Goal: Task Accomplishment & Management: Manage account settings

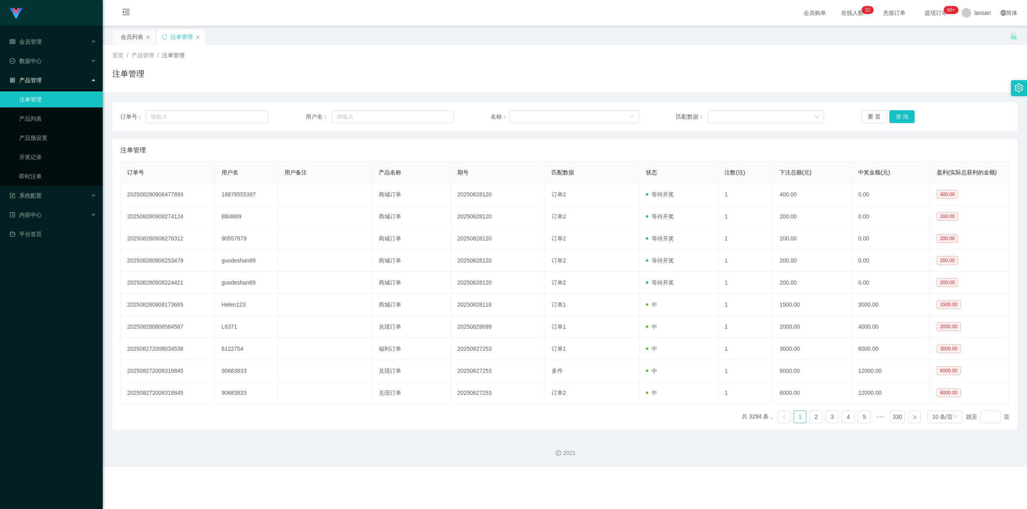
drag, startPoint x: 128, startPoint y: 10, endPoint x: 120, endPoint y: 21, distance: 14.3
click at [128, 10] on icon "图标: menu-fold" at bounding box center [126, 12] width 8 height 8
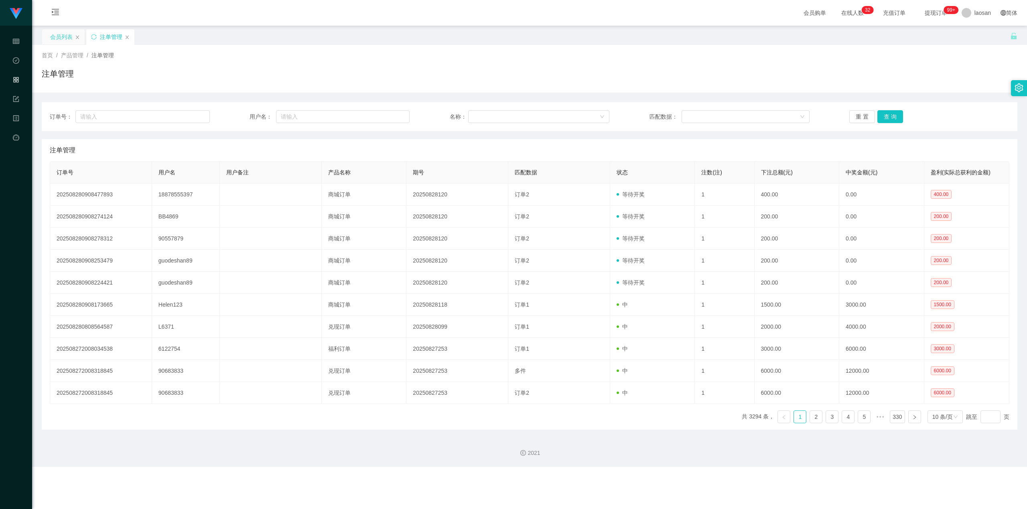
click at [57, 39] on div "会员列表" at bounding box center [61, 36] width 22 height 15
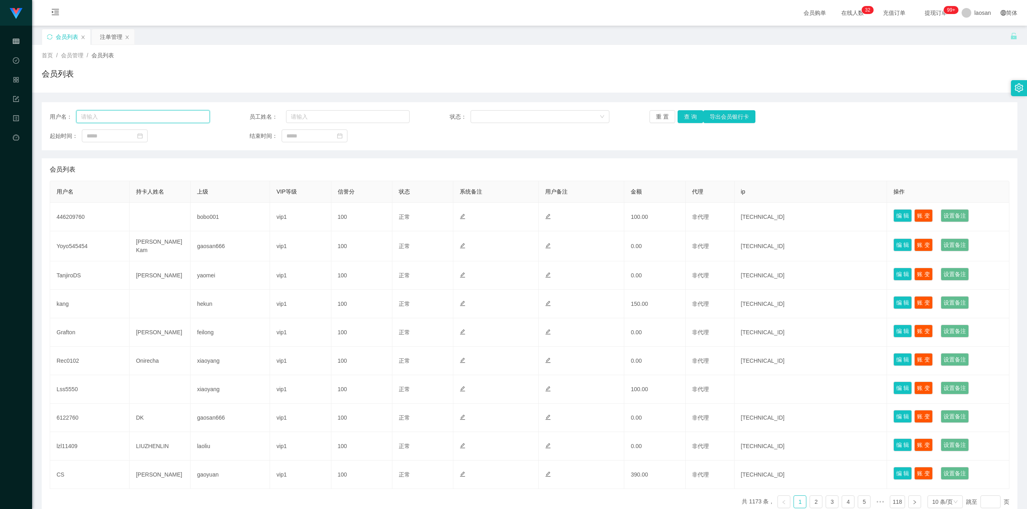
click at [172, 116] on input "text" at bounding box center [143, 116] width 134 height 13
paste input "112288"
type input "112288"
click at [603, 117] on button "查 询" at bounding box center [690, 116] width 26 height 13
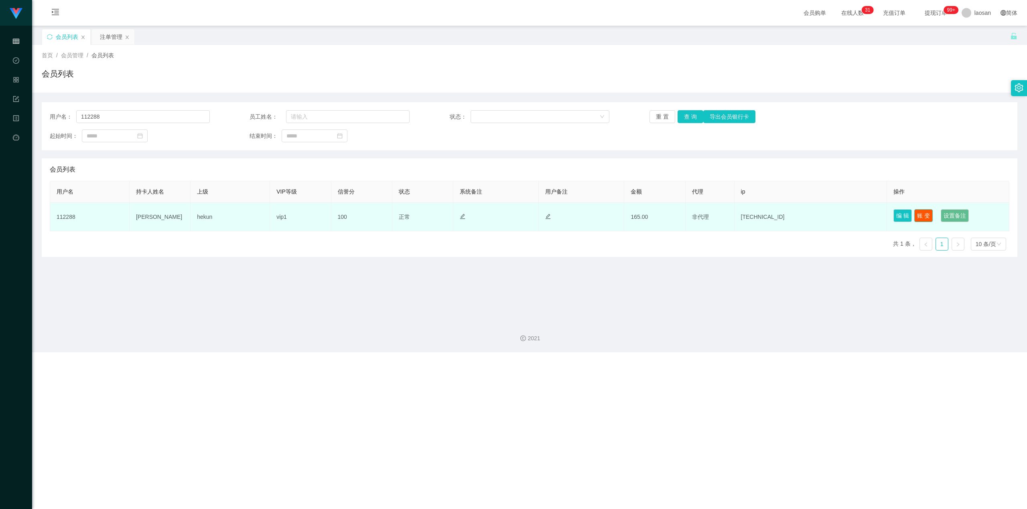
click at [603, 215] on button "账 变" at bounding box center [923, 215] width 18 height 13
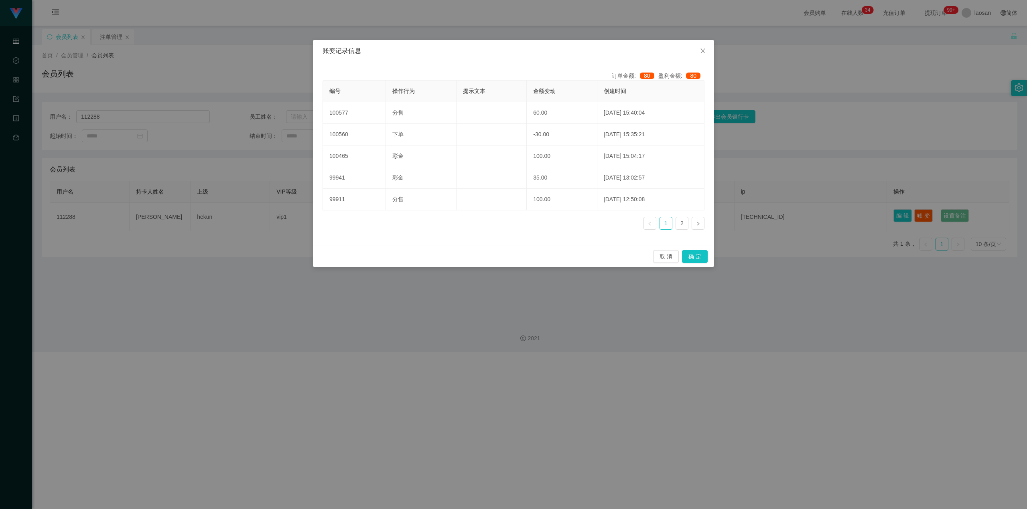
click at [406, 342] on div "账变记录信息 订单金额: 80 盈利金额: 80 编号 操作行为 提示文本 金额变动 创建时间 100577 分售 60.00 2025-08-28 15:4…" at bounding box center [513, 254] width 1027 height 509
